Goal: Information Seeking & Learning: Learn about a topic

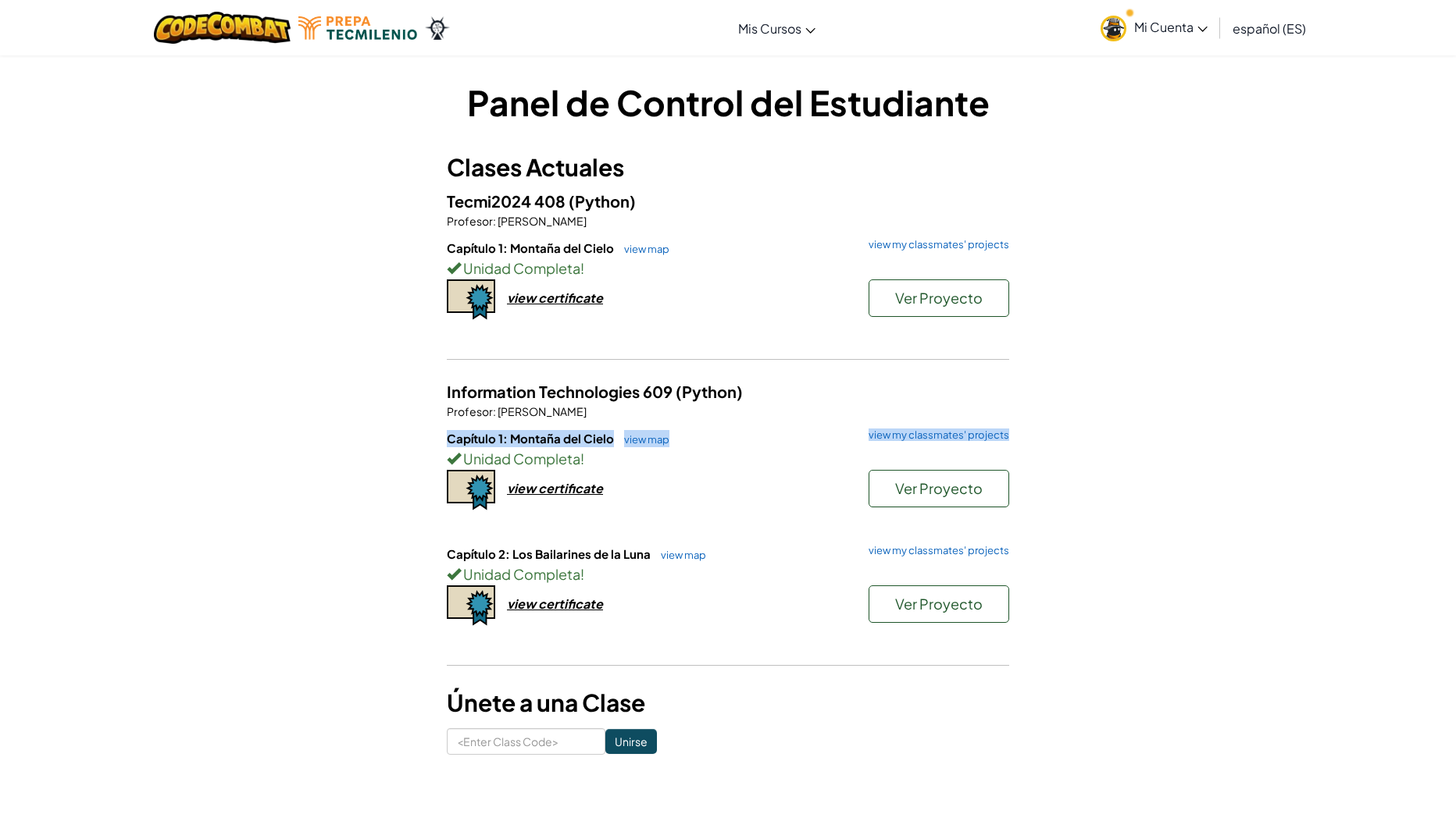
drag, startPoint x: 283, startPoint y: 442, endPoint x: 243, endPoint y: 437, distance: 40.3
click at [318, 444] on div "Panel de Control del Estudiante Clases Actuales Tecmi2024 408 (Python) Profesor…" at bounding box center [728, 417] width 914 height 677
click at [219, 436] on div "Panel de Control del Estudiante Clases Actuales Tecmi2024 408 (Python) Profesor…" at bounding box center [728, 417] width 1456 height 724
click at [631, 253] on link "view map" at bounding box center [643, 249] width 53 height 13
drag, startPoint x: 505, startPoint y: 227, endPoint x: 565, endPoint y: 225, distance: 60.0
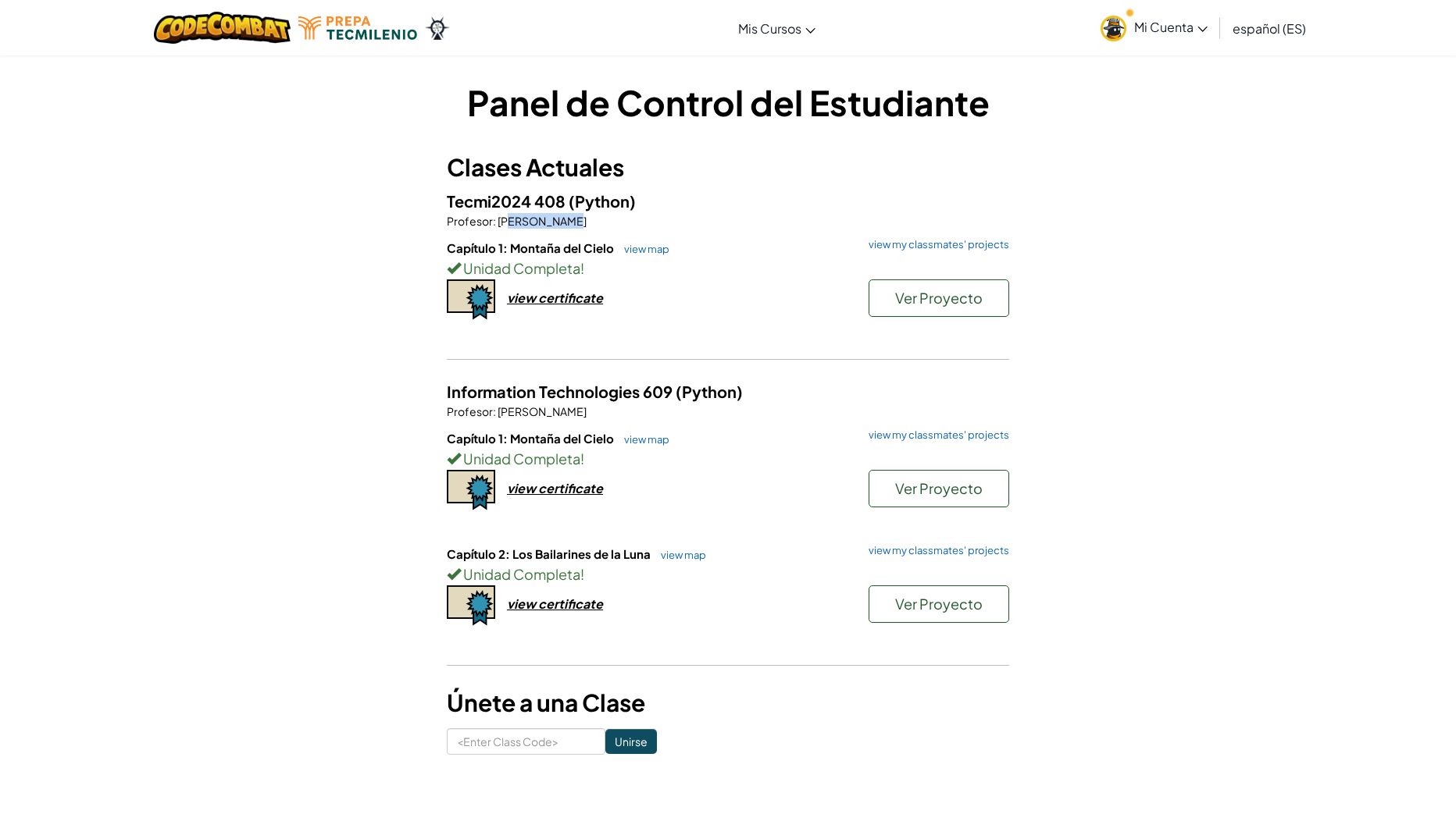
click at [565, 225] on span "[PERSON_NAME]" at bounding box center [541, 221] width 91 height 14
click at [760, 329] on div "Capítulo 1: Montaña del Cielo view map view my classmates' projects Unidad Comp…" at bounding box center [728, 298] width 563 height 116
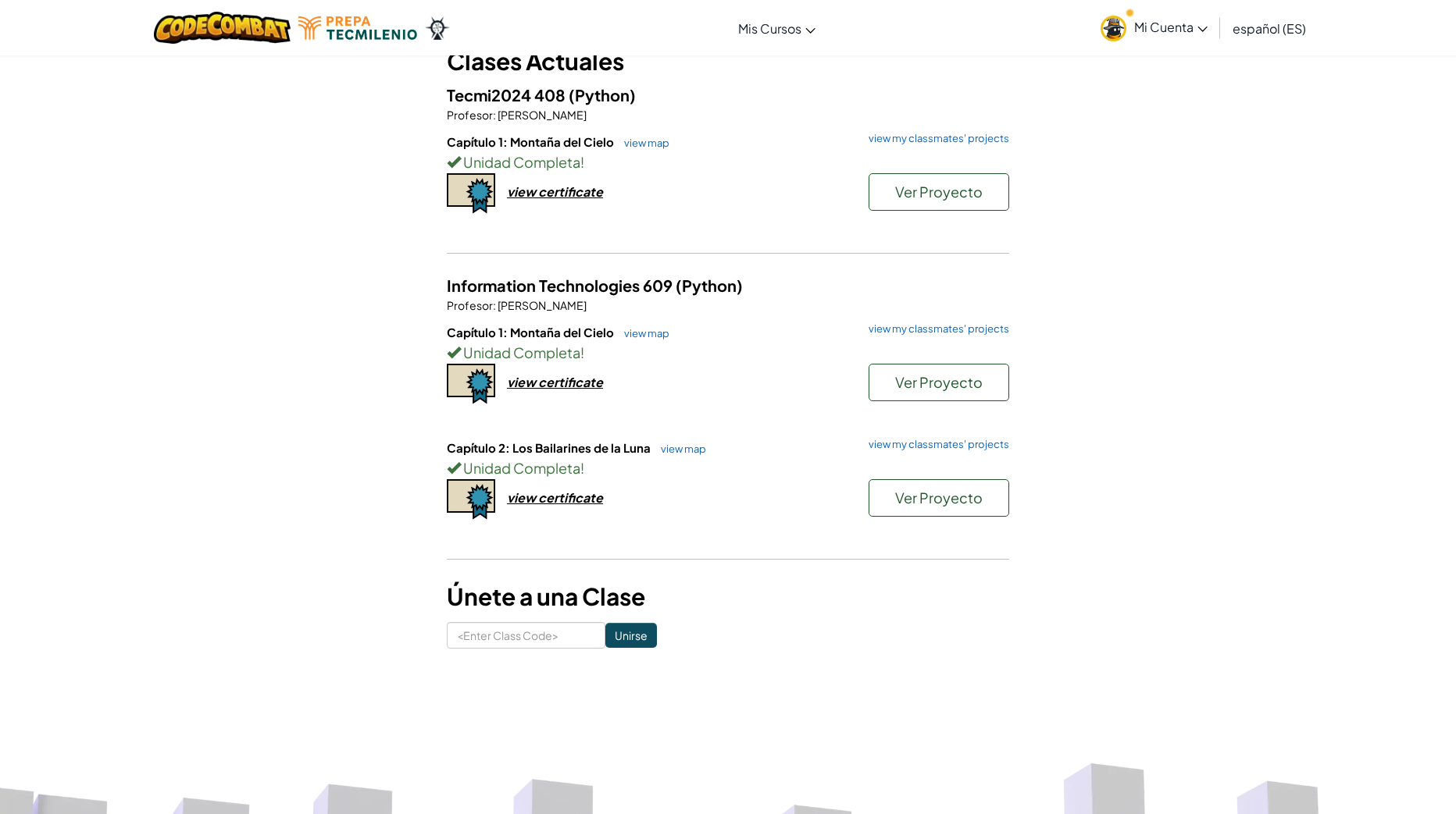
scroll to position [78, 0]
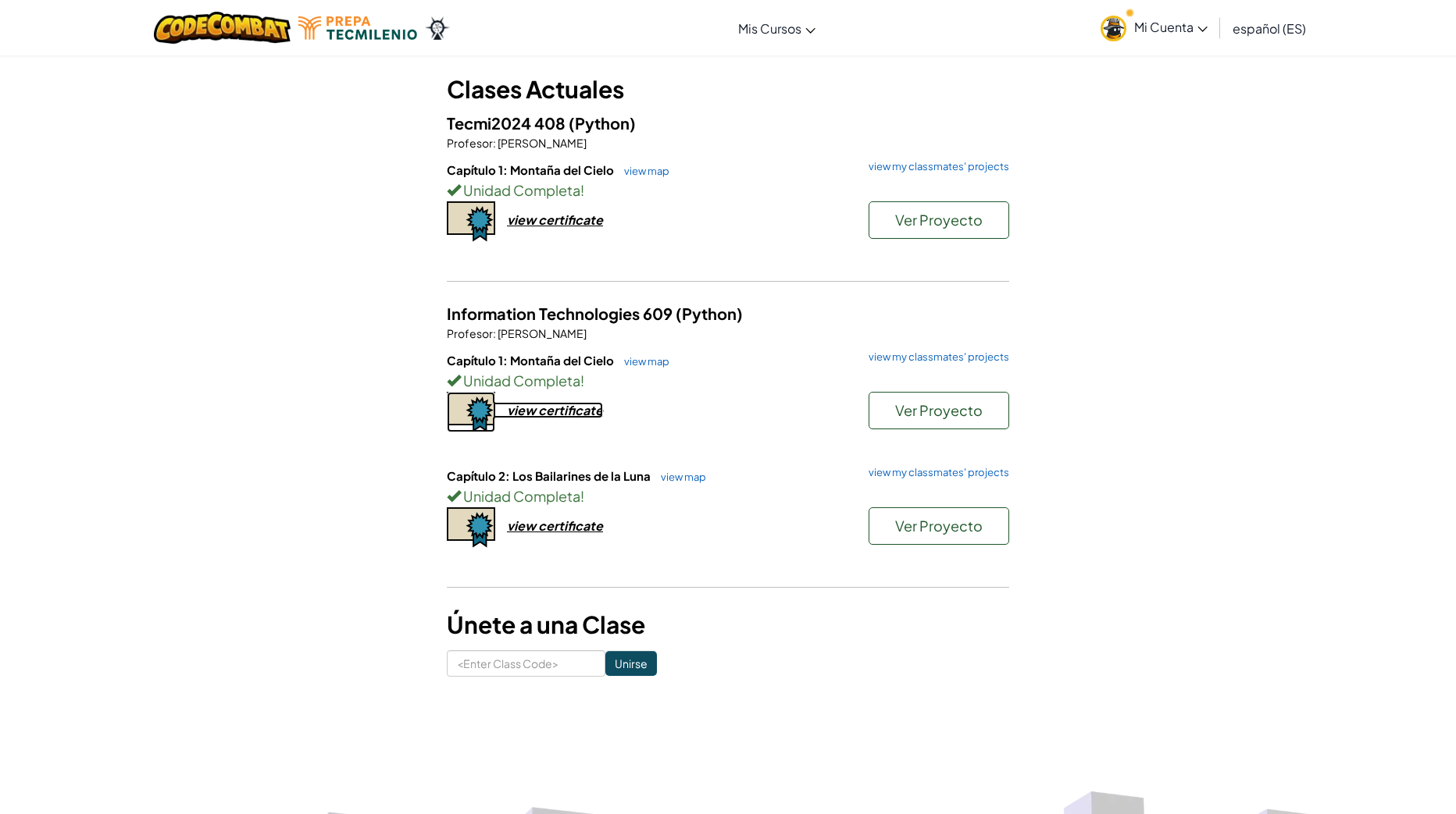
click at [578, 410] on div "view certificate" at bounding box center [555, 410] width 96 height 16
